Goal: Information Seeking & Learning: Learn about a topic

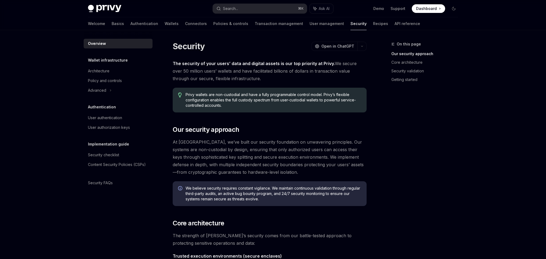
scroll to position [154, 0]
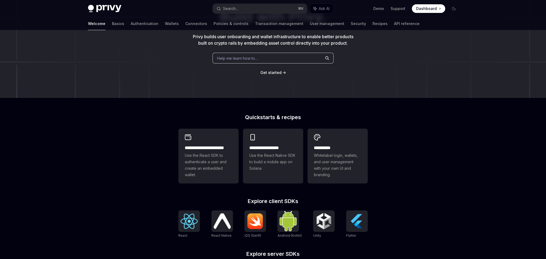
scroll to position [52, 0]
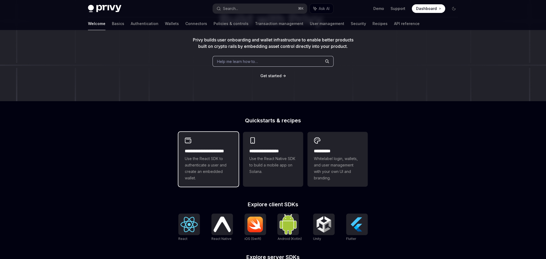
click at [222, 154] on h2 "**********" at bounding box center [208, 151] width 47 height 6
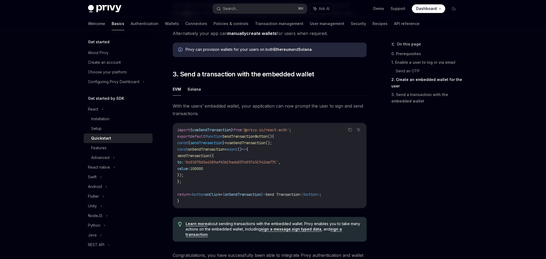
scroll to position [506, 0]
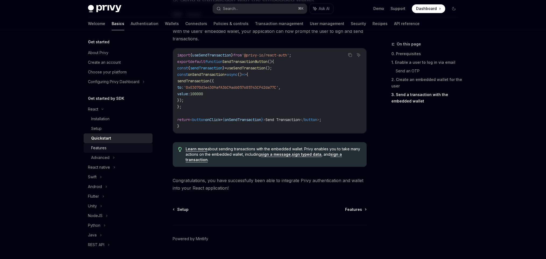
click at [126, 149] on div "Features" at bounding box center [120, 148] width 58 height 6
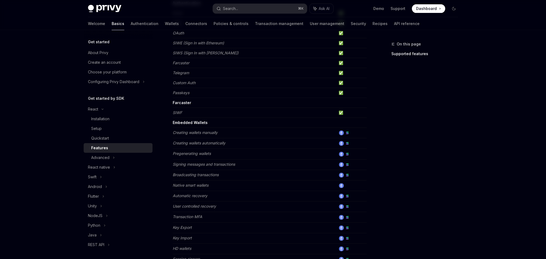
scroll to position [140, 0]
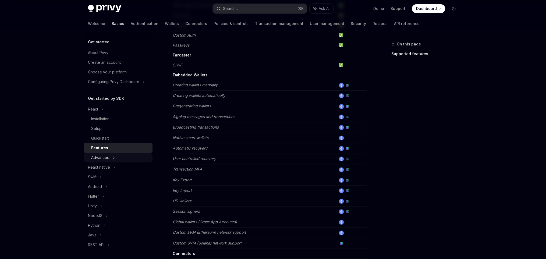
click at [125, 157] on div "Advanced" at bounding box center [118, 158] width 69 height 10
type textarea "*"
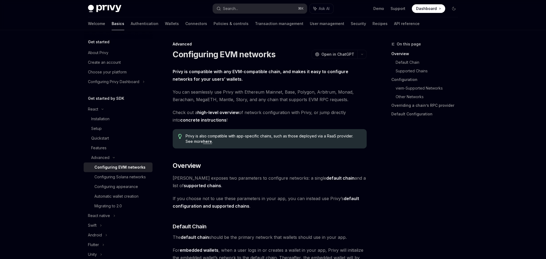
click at [203, 141] on link "here" at bounding box center [207, 141] width 9 height 5
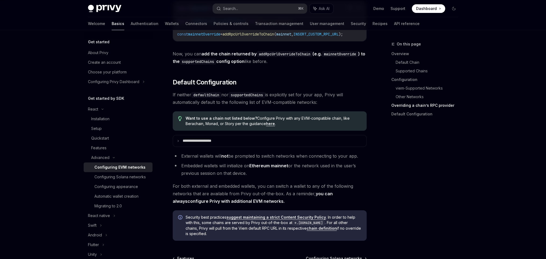
scroll to position [1315, 0]
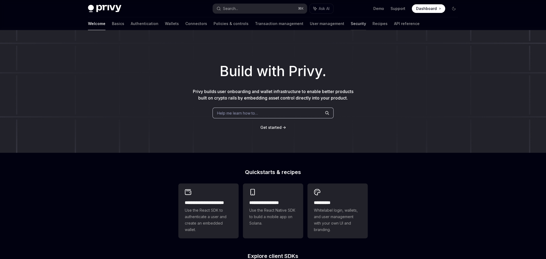
click at [351, 25] on link "Security" at bounding box center [358, 23] width 15 height 13
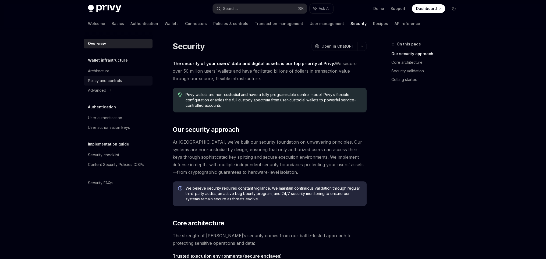
scroll to position [175, 0]
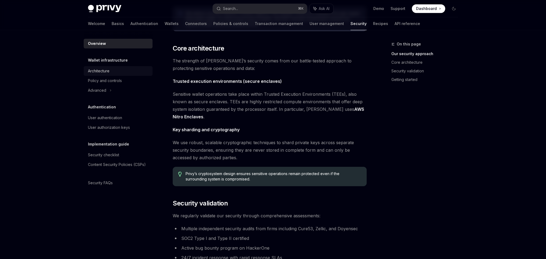
click at [109, 68] on div "Architecture" at bounding box center [99, 71] width 22 height 6
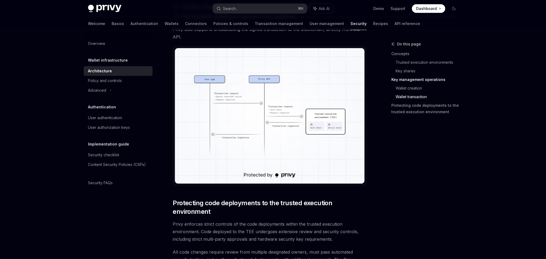
scroll to position [988, 0]
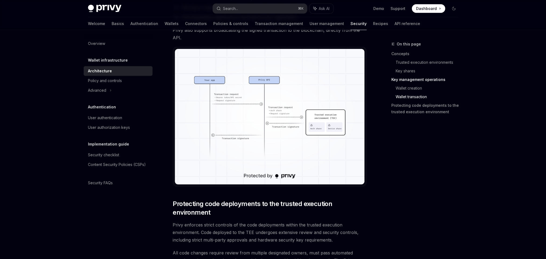
click at [193, 100] on img at bounding box center [270, 116] width 190 height 135
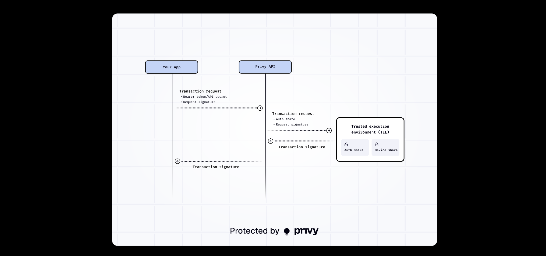
click at [77, 79] on div at bounding box center [273, 128] width 546 height 256
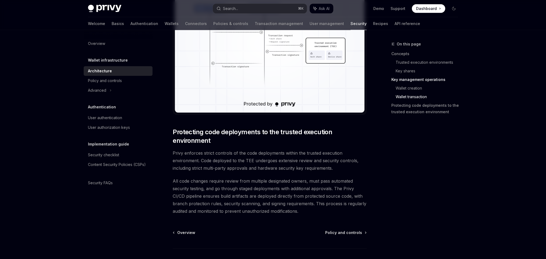
scroll to position [1073, 0]
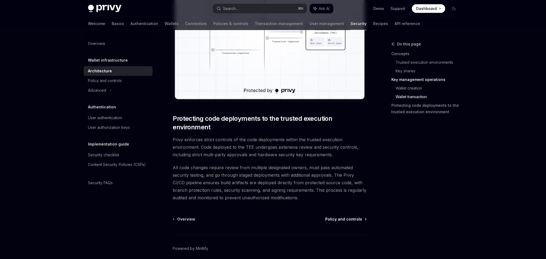
click at [331, 217] on span "Policy and controls" at bounding box center [343, 218] width 37 height 5
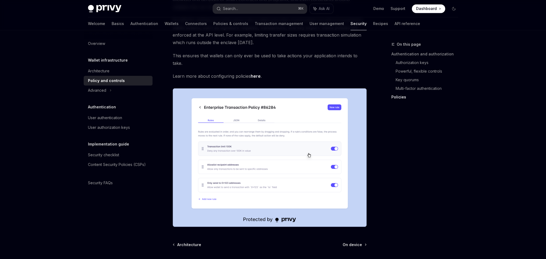
scroll to position [670, 0]
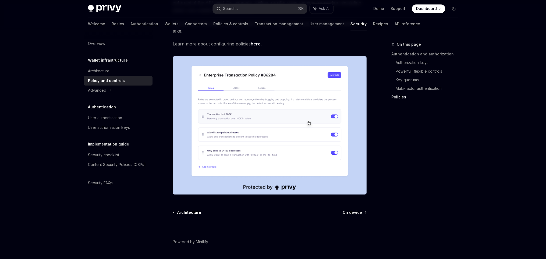
click at [188, 209] on span "Architecture" at bounding box center [189, 211] width 24 height 5
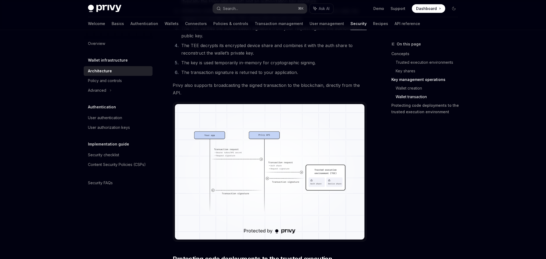
scroll to position [934, 0]
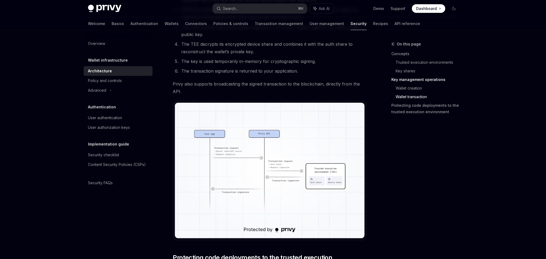
click at [266, 192] on img at bounding box center [270, 170] width 190 height 135
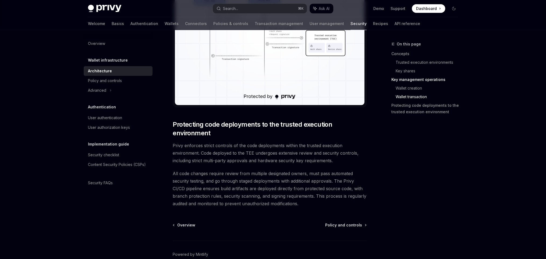
scroll to position [1068, 0]
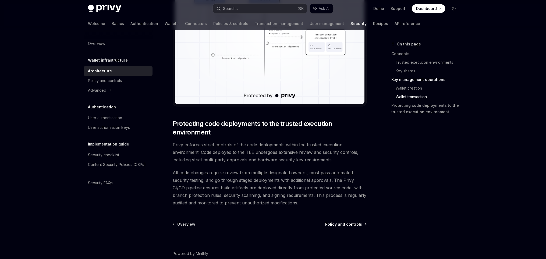
click at [340, 224] on span "Policy and controls" at bounding box center [343, 223] width 37 height 5
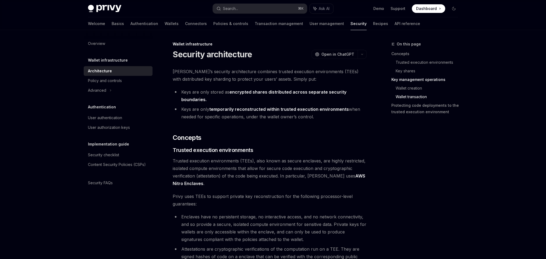
type textarea "*"
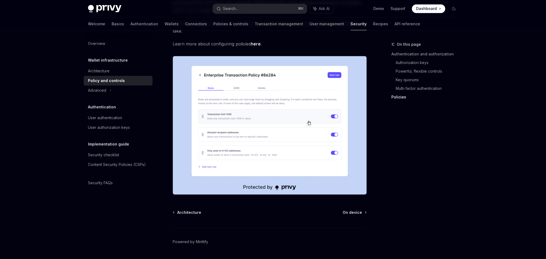
scroll to position [525, 0]
